Goal: Find specific page/section: Find specific page/section

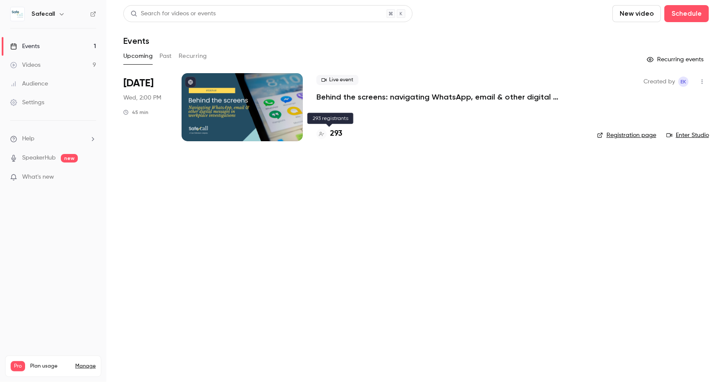
click at [338, 132] on h4 "293" at bounding box center [336, 133] width 12 height 11
